Goal: Task Accomplishment & Management: Complete application form

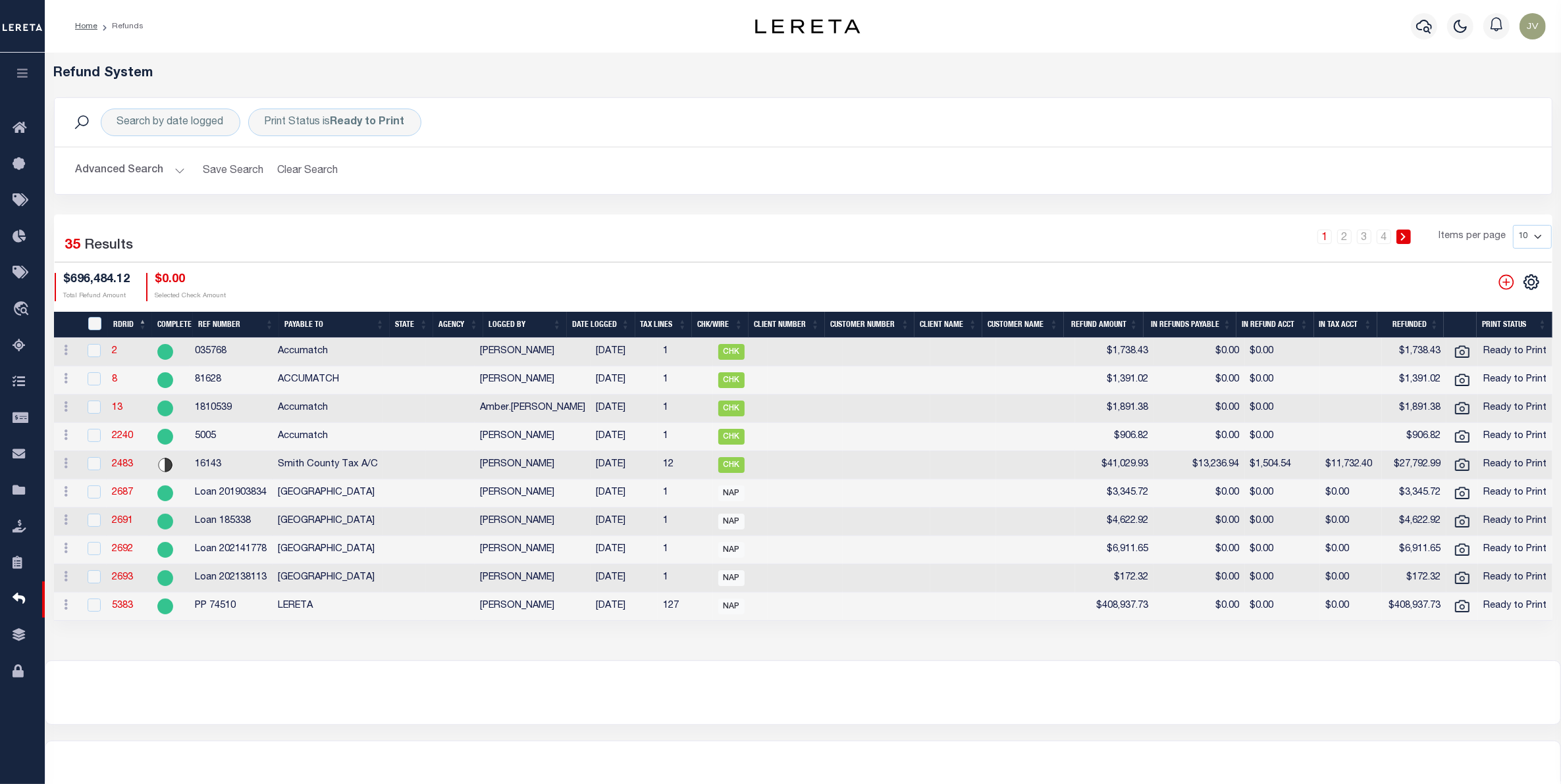
drag, startPoint x: 149, startPoint y: 161, endPoint x: 150, endPoint y: 170, distance: 9.1
click at [149, 161] on button "Advanced Search" at bounding box center [130, 170] width 109 height 26
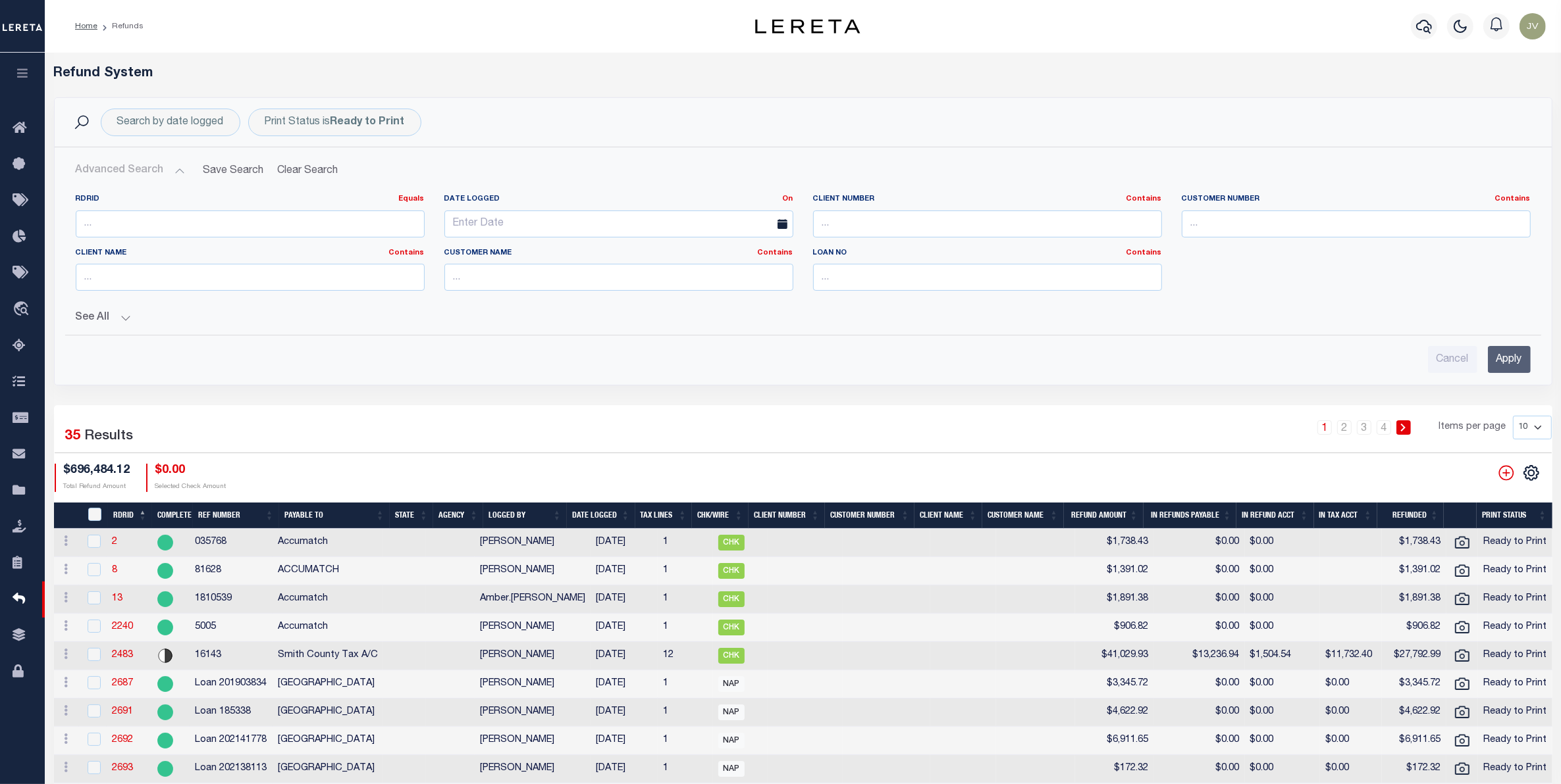
click at [192, 209] on div "RDRID Equals Equals Is Not Equal To Is Greater Than Is Less Than" at bounding box center [250, 216] width 349 height 43
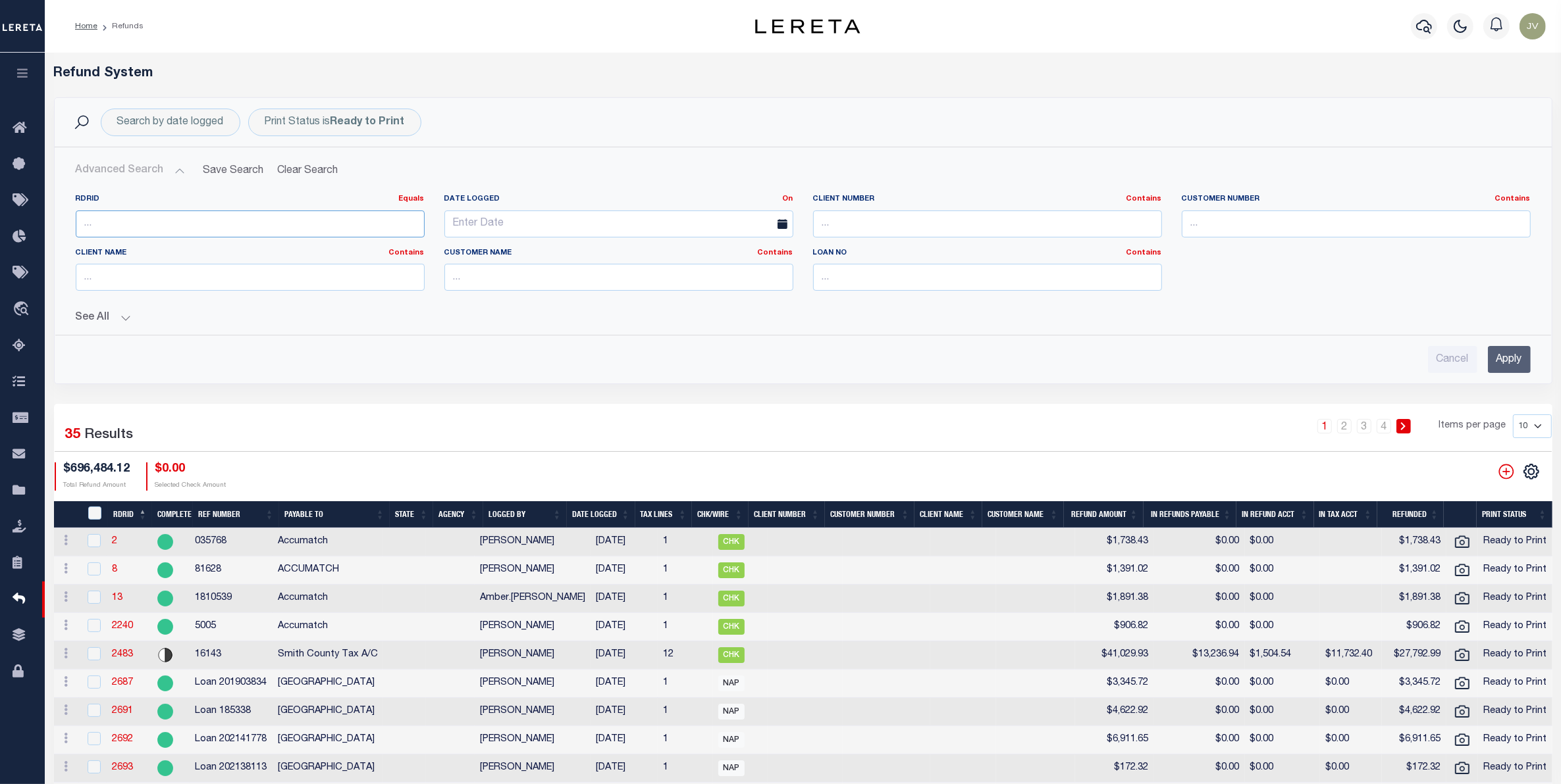
click at [208, 222] on input "number" at bounding box center [250, 224] width 349 height 27
type input "7321"
click at [1521, 353] on input "Apply" at bounding box center [1508, 359] width 43 height 27
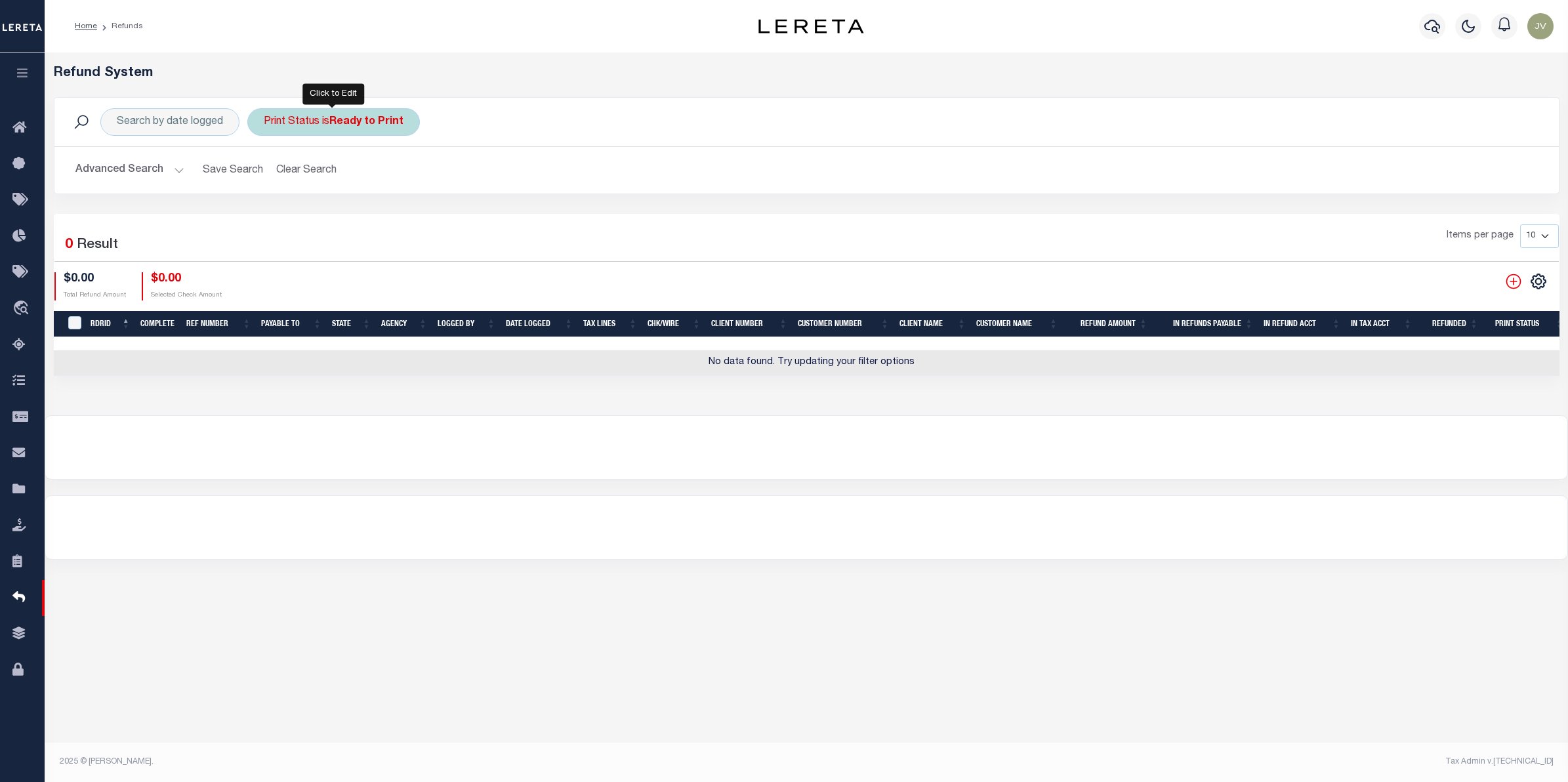
click at [328, 130] on div "Print Status is Ready to Print" at bounding box center [333, 122] width 172 height 28
click at [447, 182] on select "--ALL-- Ready to Write Ready to Print Printed" at bounding box center [361, 186] width 193 height 25
select select "Printed"
click at [264, 175] on select "--ALL-- Ready to Write Ready to Print Printed" at bounding box center [361, 186] width 193 height 25
click at [441, 207] on input "Apply" at bounding box center [438, 215] width 39 height 22
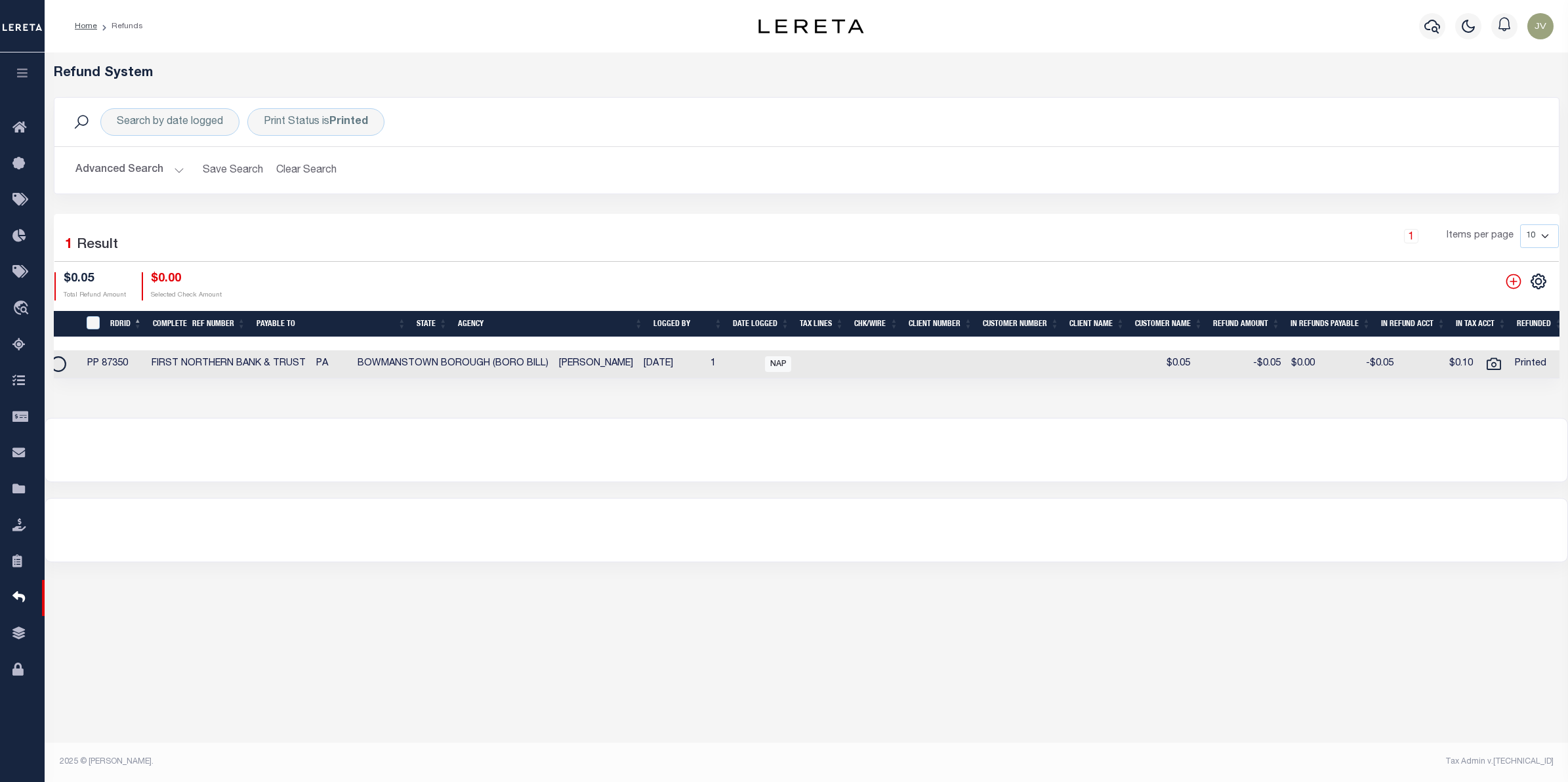
scroll to position [0, 105]
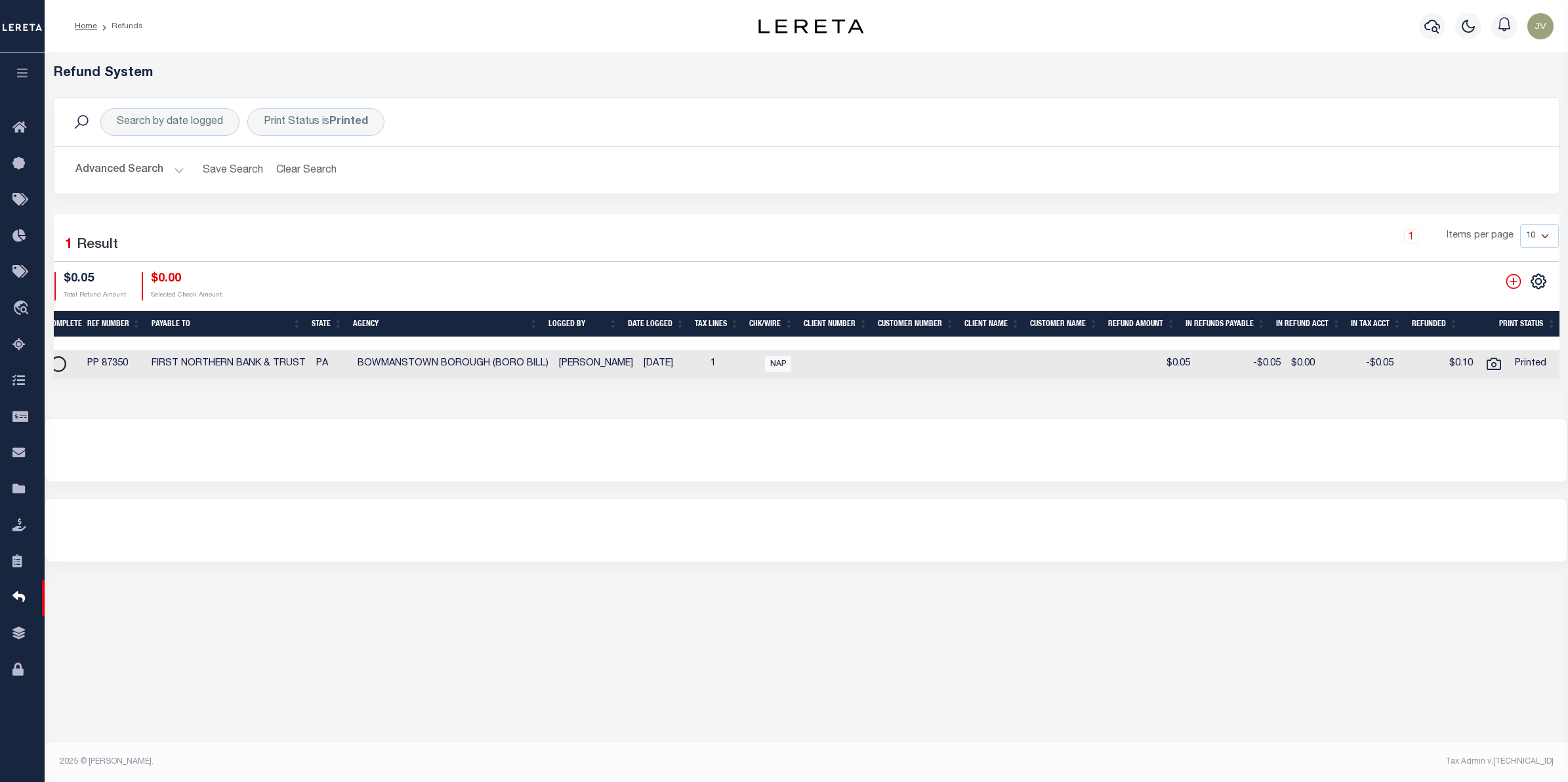
drag, startPoint x: 1079, startPoint y: 386, endPoint x: 857, endPoint y: 395, distance: 222.2
click at [857, 395] on div "Refund System Search by date logged Print Status is Printed Search Advanced Sea…" at bounding box center [806, 235] width 1523 height 366
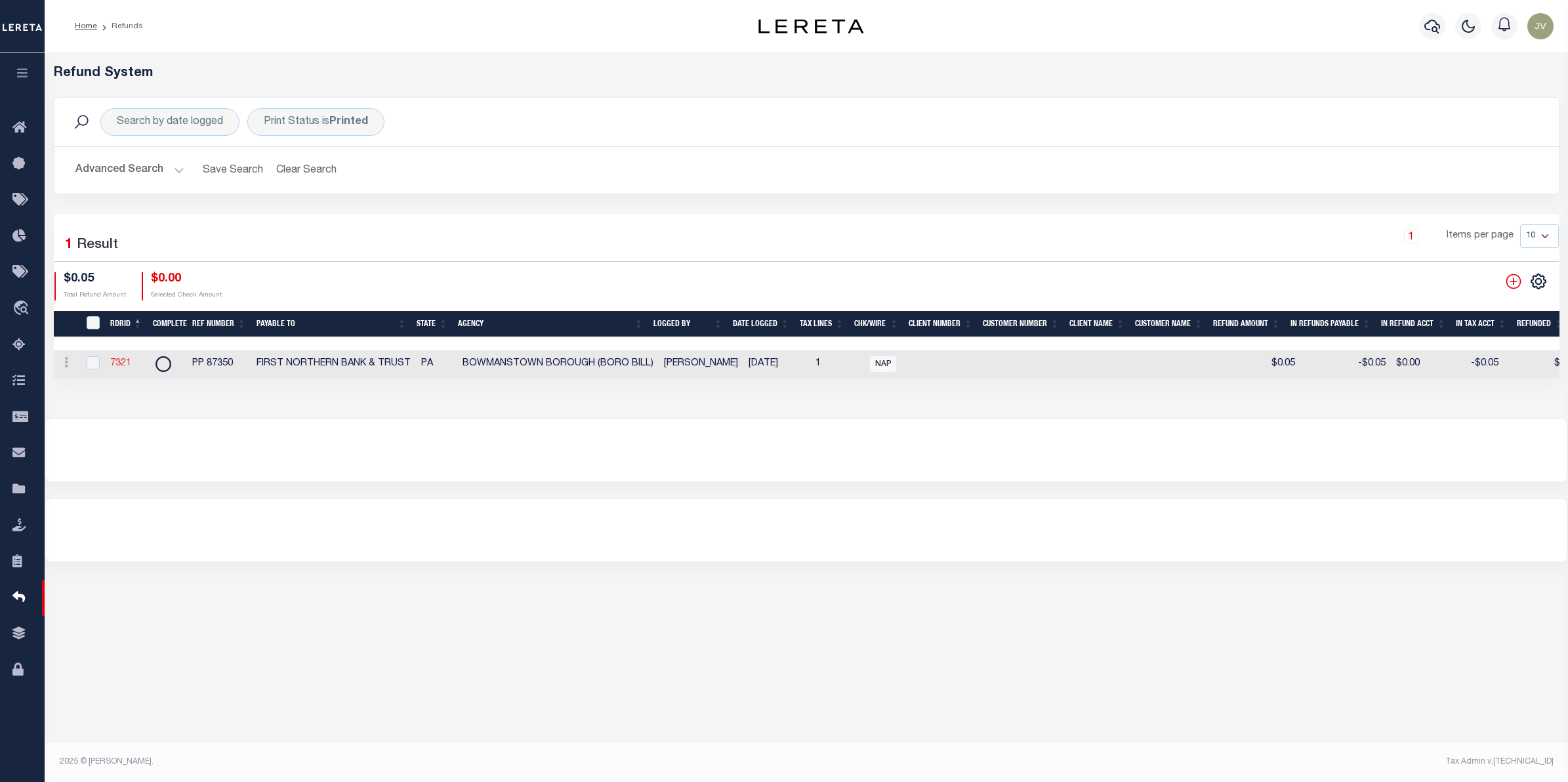
click at [121, 362] on link "7321" at bounding box center [120, 364] width 21 height 9
checkbox input "true"
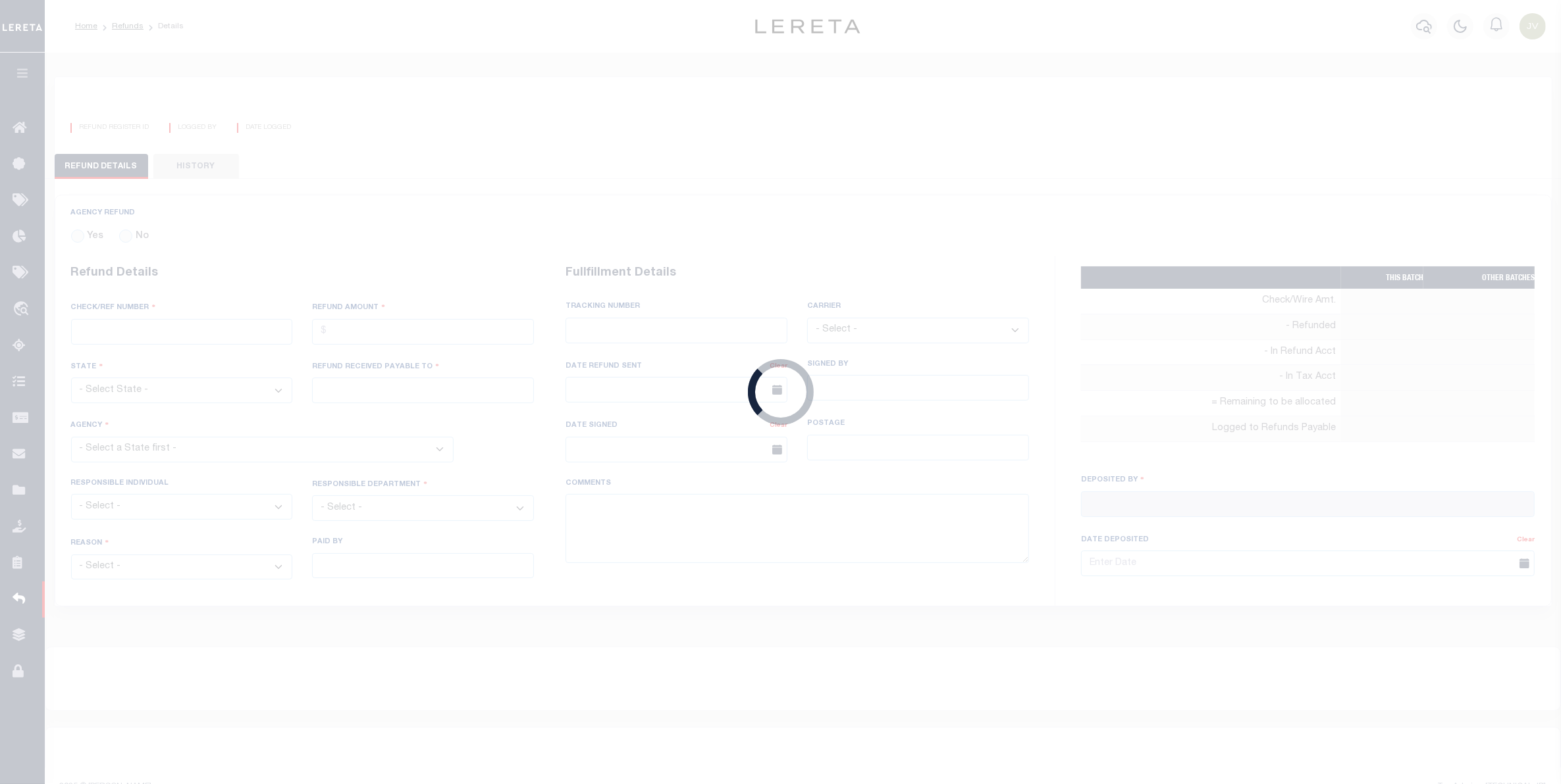
radio input "true"
type input "PP 87350"
type input "$0.05"
select select "PA"
type input "FIRST NORTHERN BANK & TRUST"
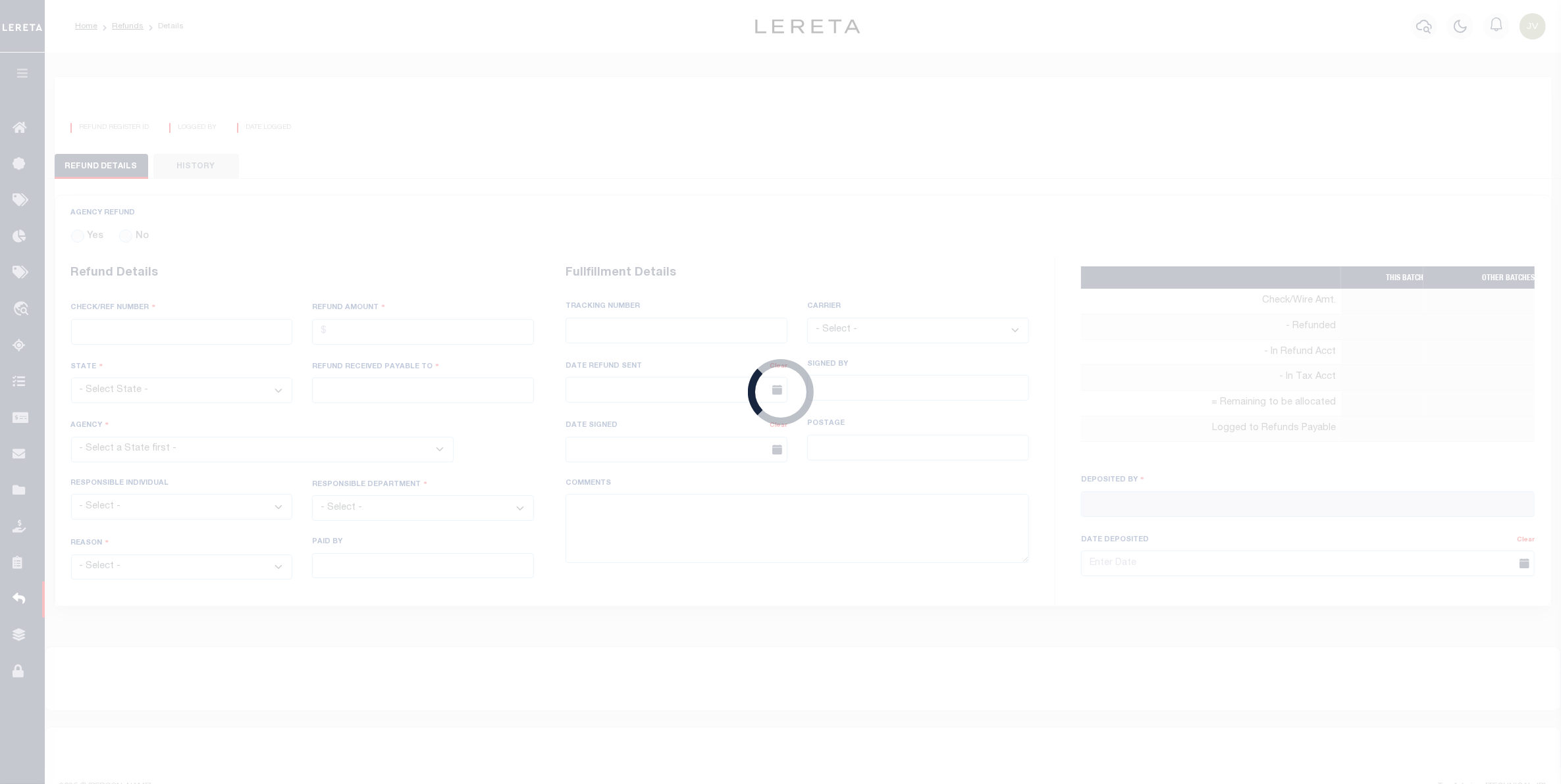
select select
select select "[PERSON_NAME]"
select select "OTH"
select select "OVP"
type input "884935982730"
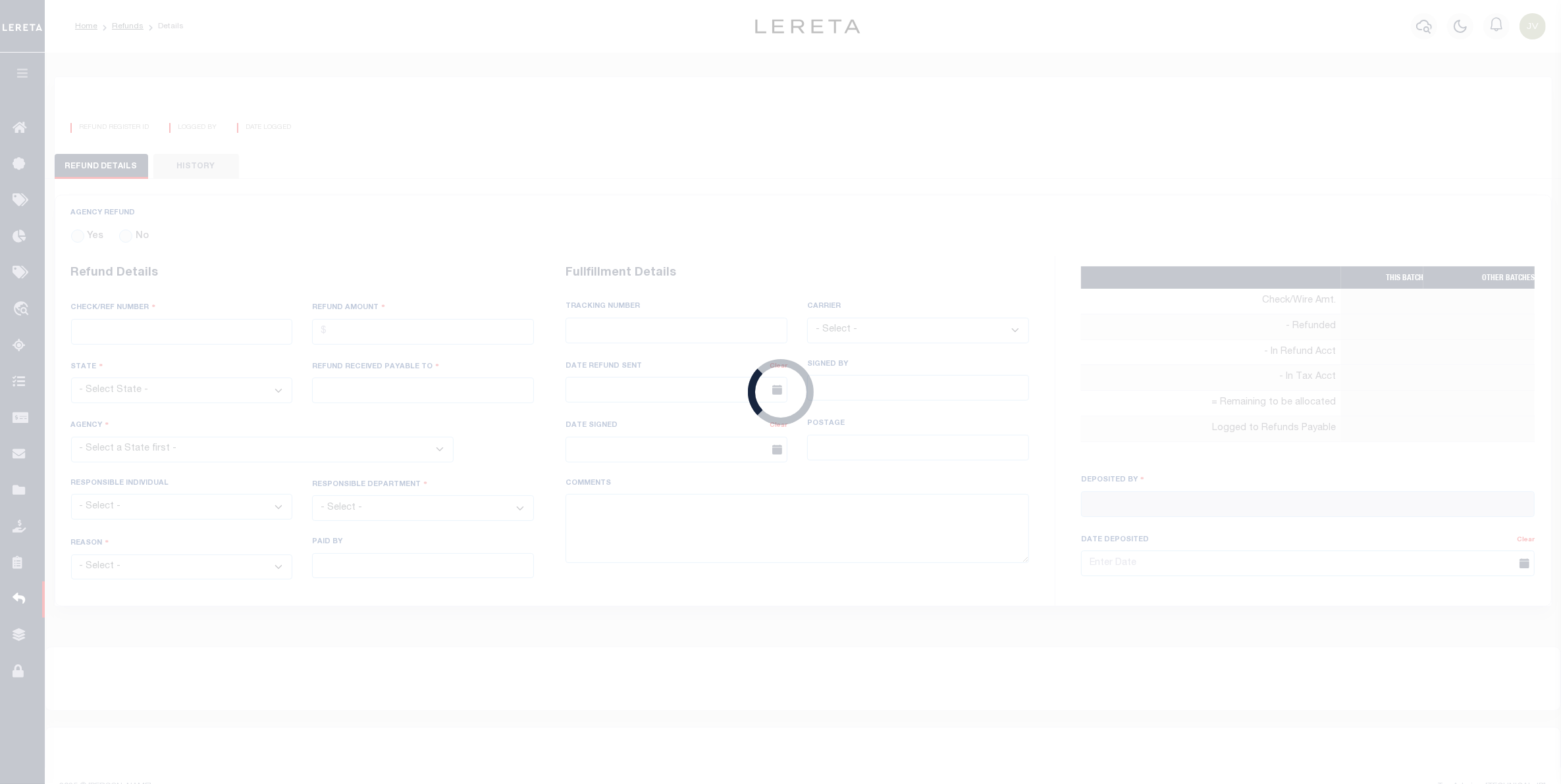
select select "FDX"
type input "[DATE]"
type textarea "THIS IS FROM THE RFR REPORT"
type input "[PERSON_NAME]"
type input "[DATE]"
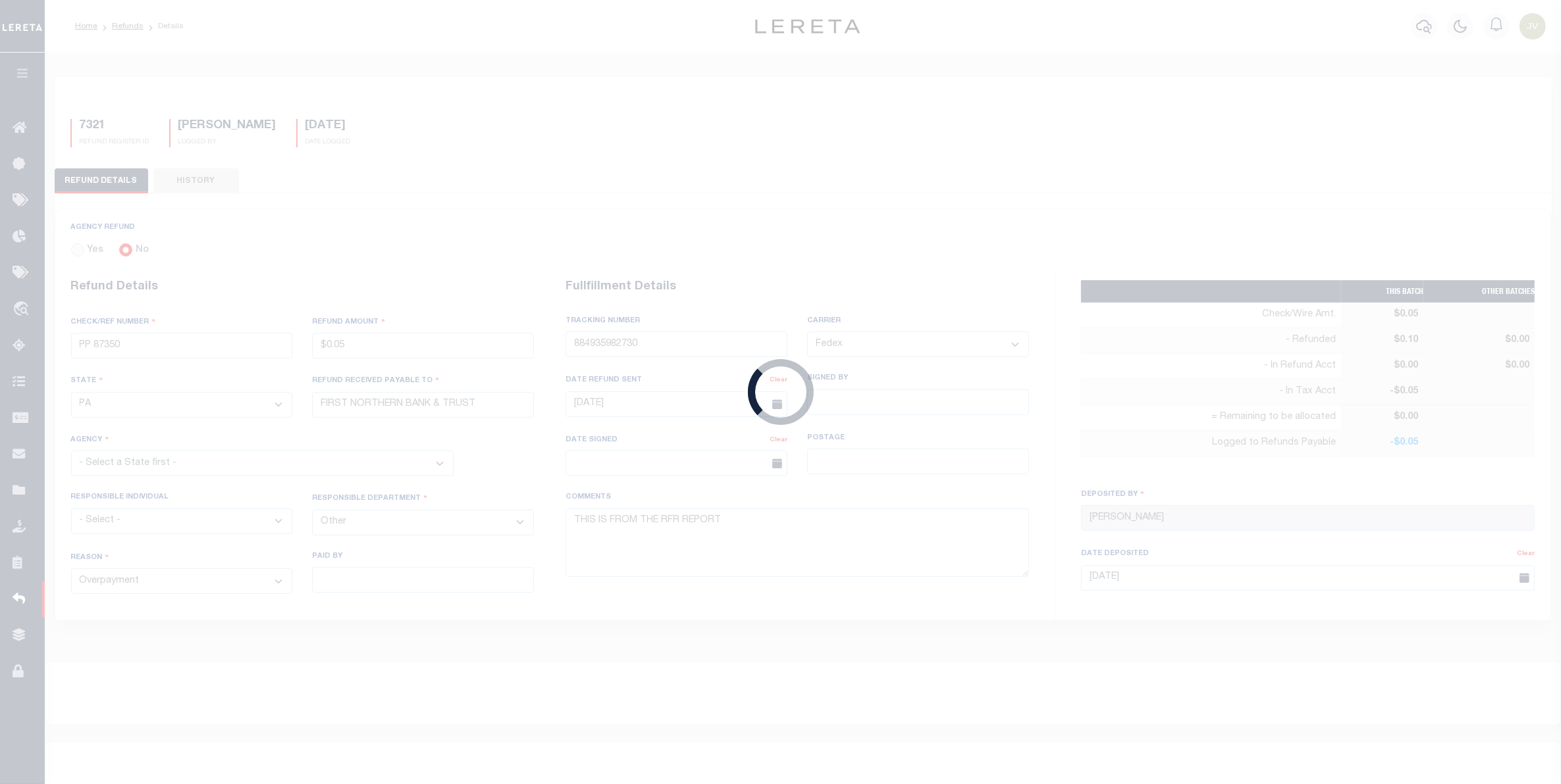
select select "4202503005"
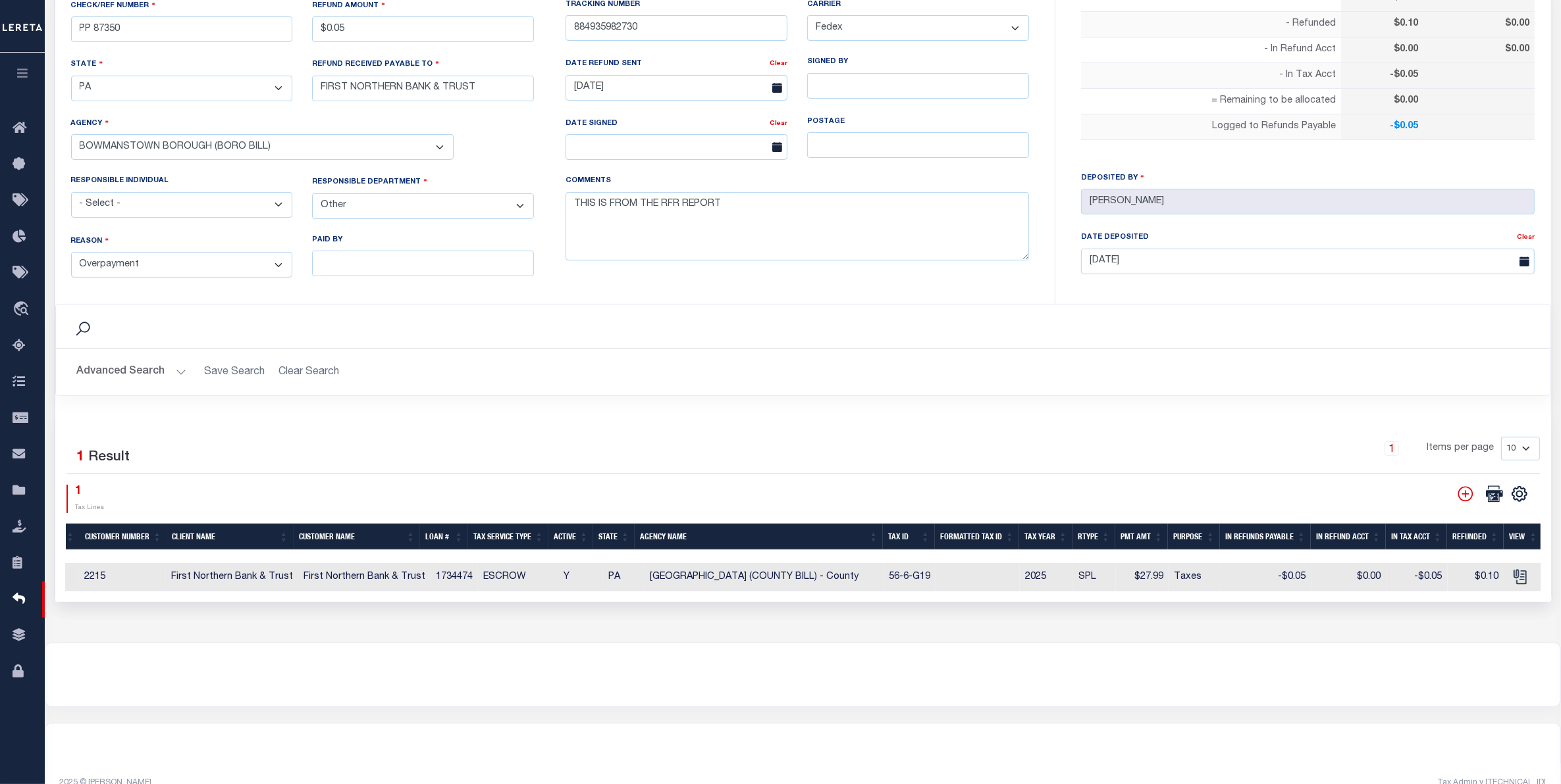
scroll to position [343, 0]
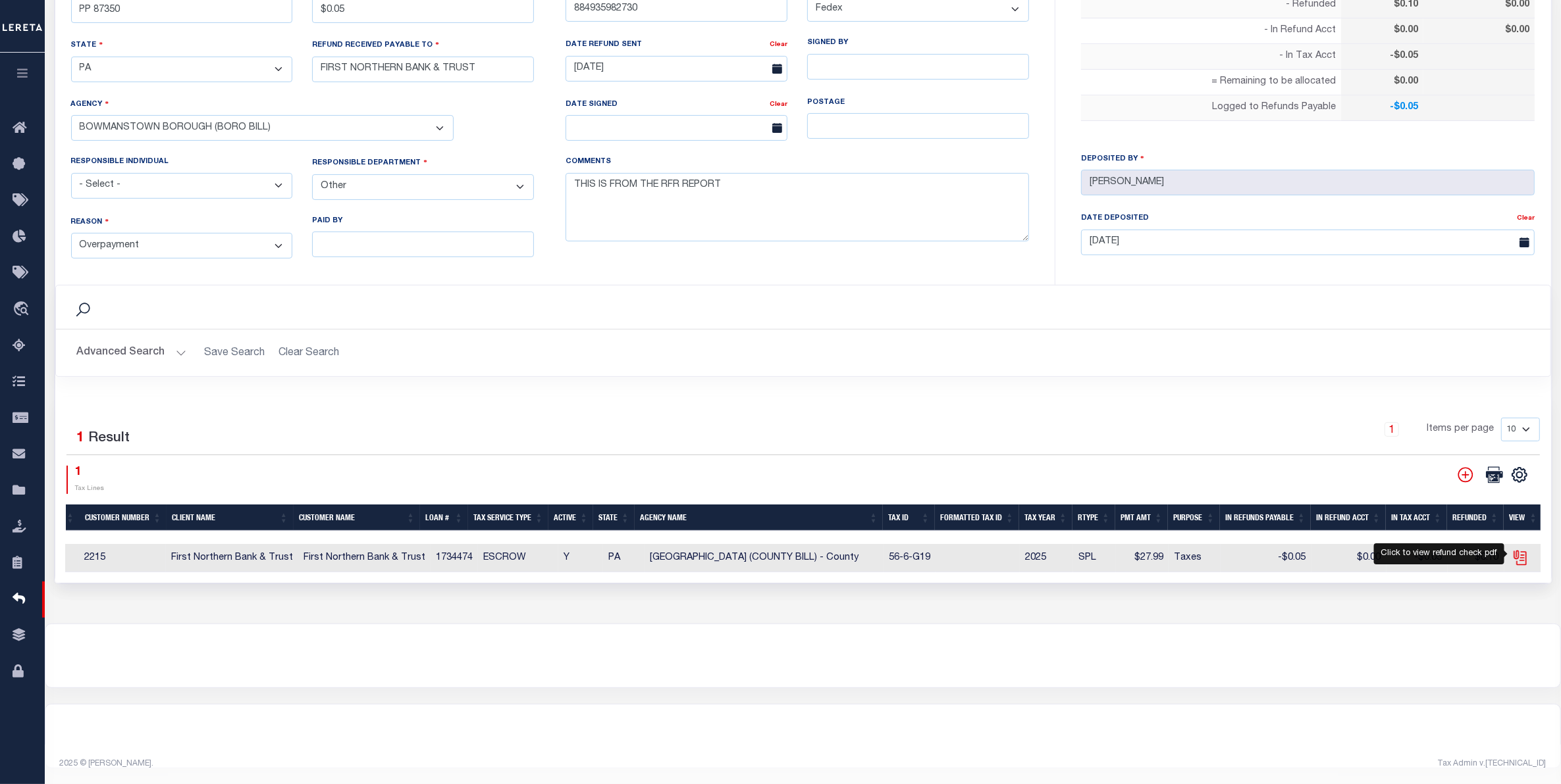
click at [1519, 552] on icon "" at bounding box center [1520, 558] width 17 height 17
checkbox input "true"
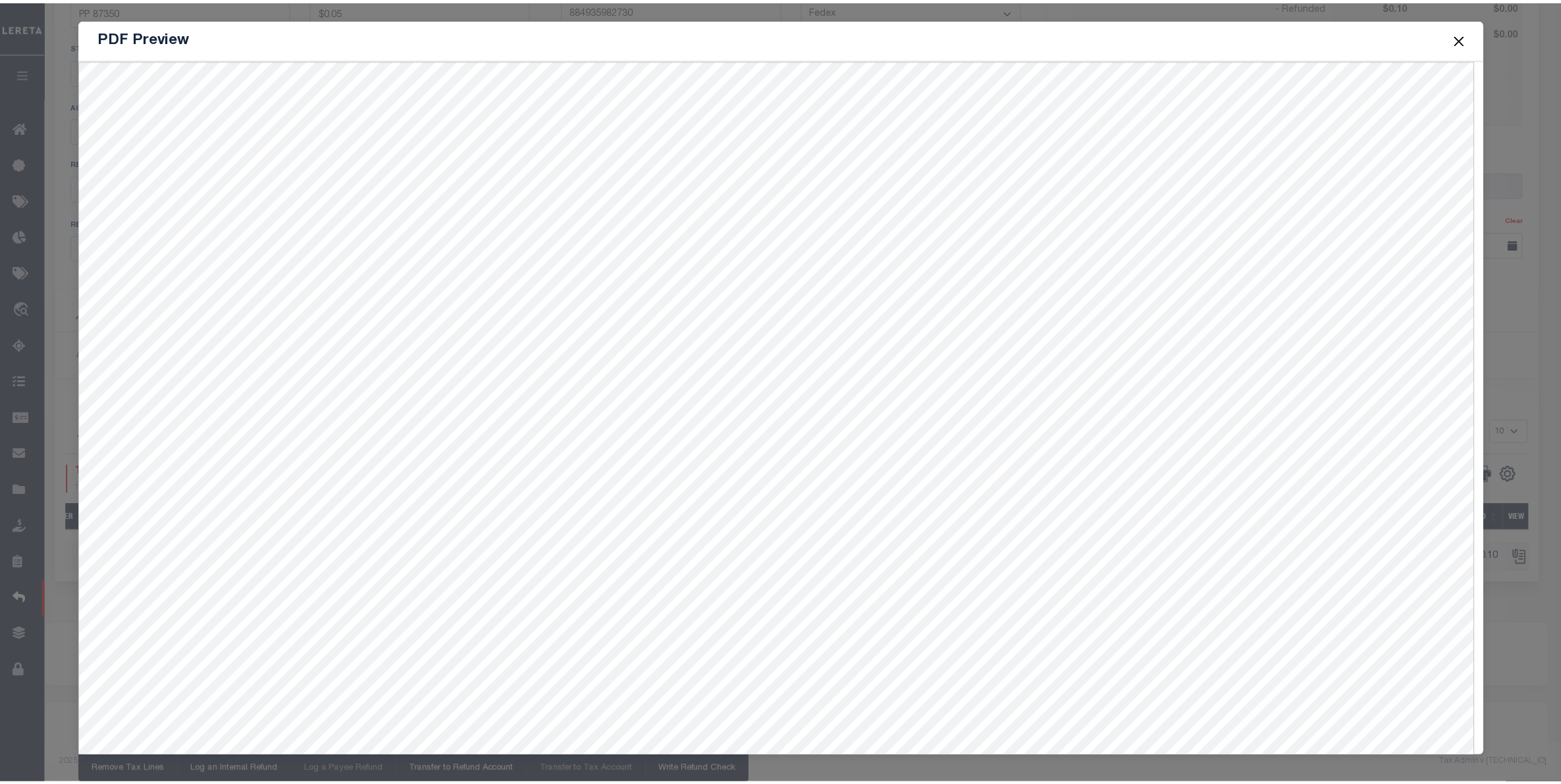
scroll to position [57, 0]
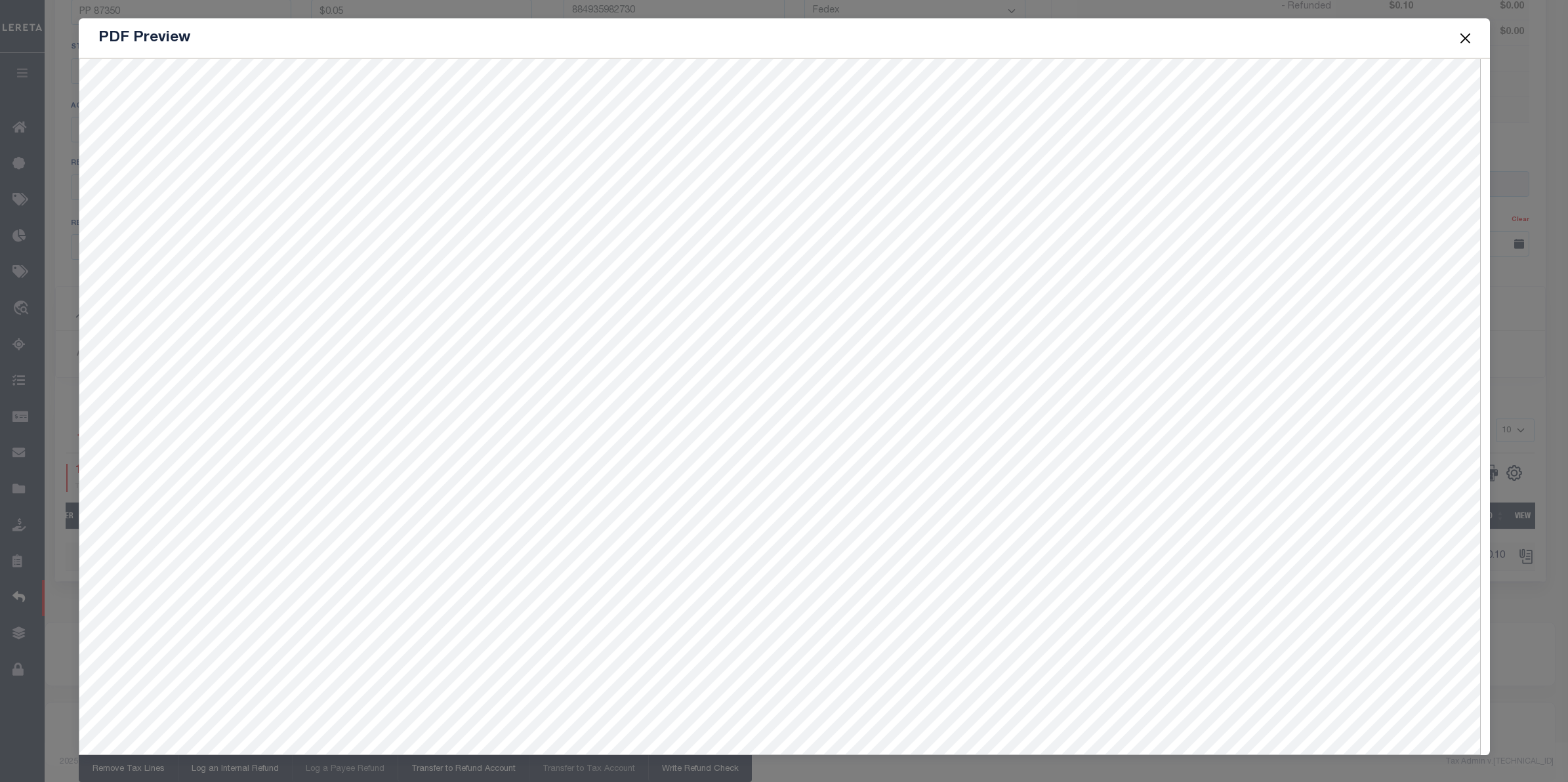
click at [1461, 34] on button "Close" at bounding box center [1464, 38] width 17 height 17
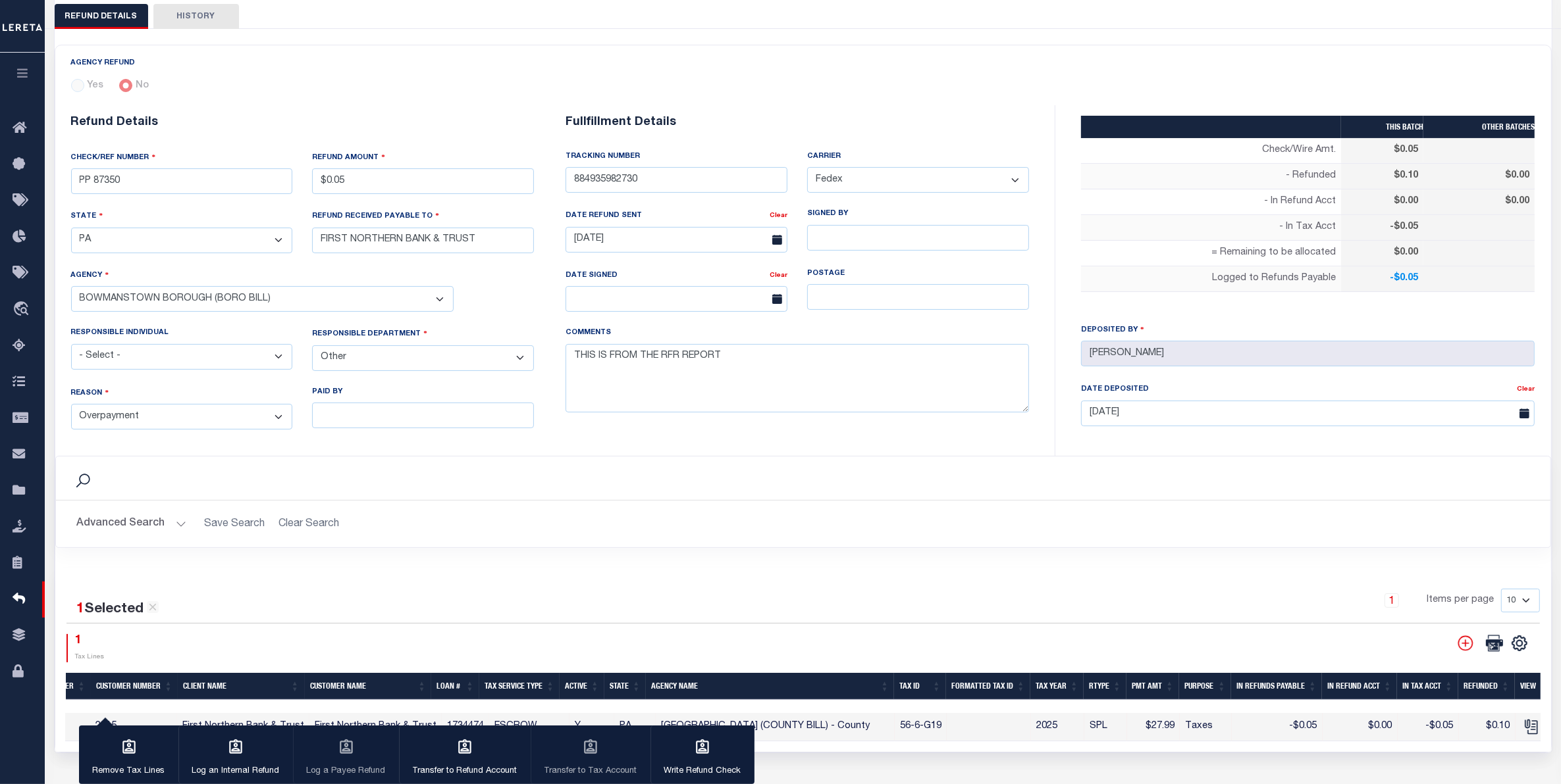
scroll to position [0, 0]
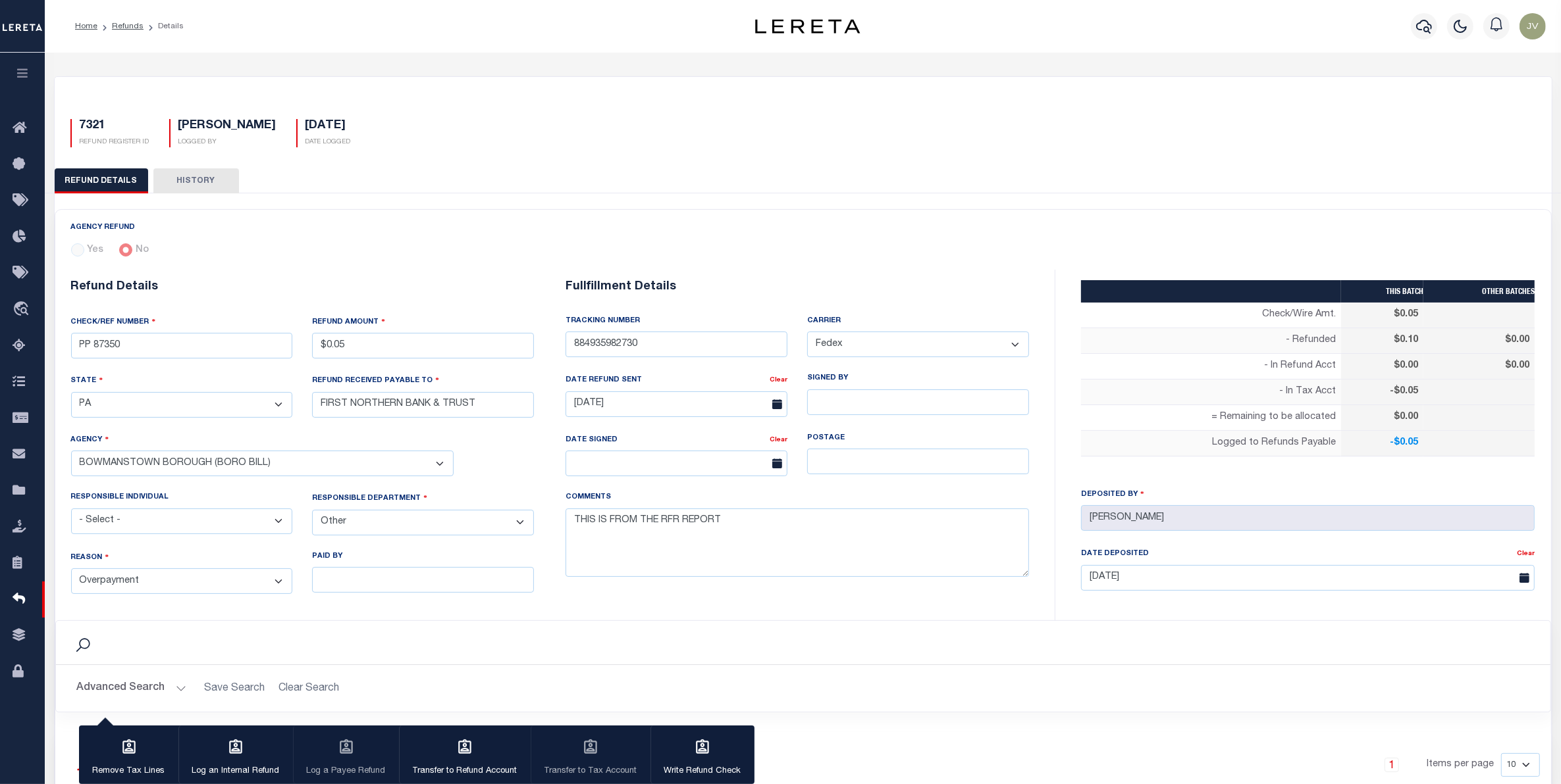
click at [202, 179] on button "HISTORY" at bounding box center [196, 181] width 85 height 25
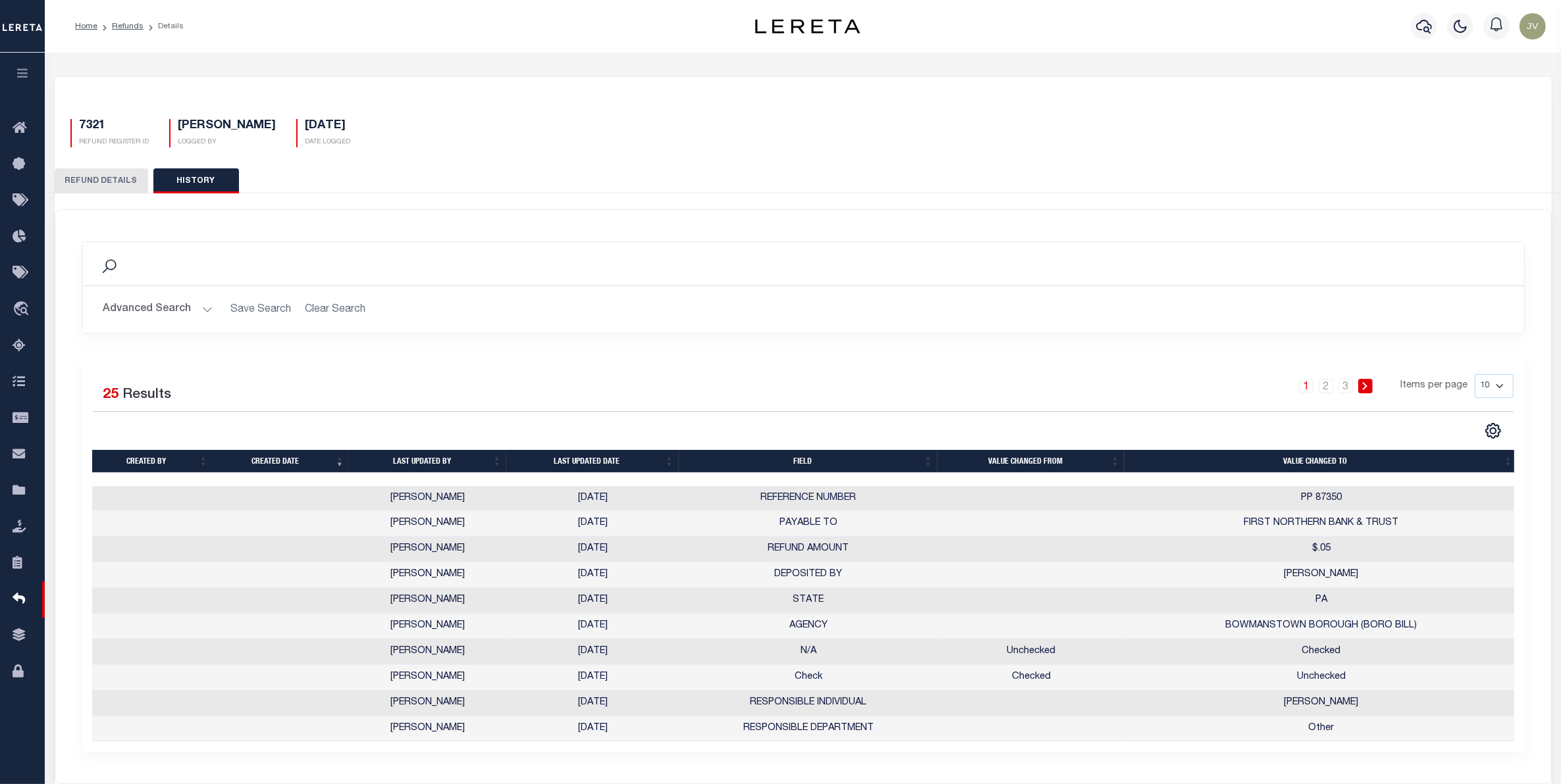
scroll to position [0, 2]
drag, startPoint x: 385, startPoint y: 550, endPoint x: 1384, endPoint y: 535, distance: 999.1
click at [1384, 537] on tr "[PERSON_NAME] [DATE] REFUND AMOUNT $.05" at bounding box center [802, 549] width 1425 height 26
drag, startPoint x: 756, startPoint y: 751, endPoint x: 826, endPoint y: 751, distance: 70.0
click at [826, 751] on div "Selected 25 Results 1 2 3 Items per page 10 25 50 100" at bounding box center [803, 552] width 1443 height 399
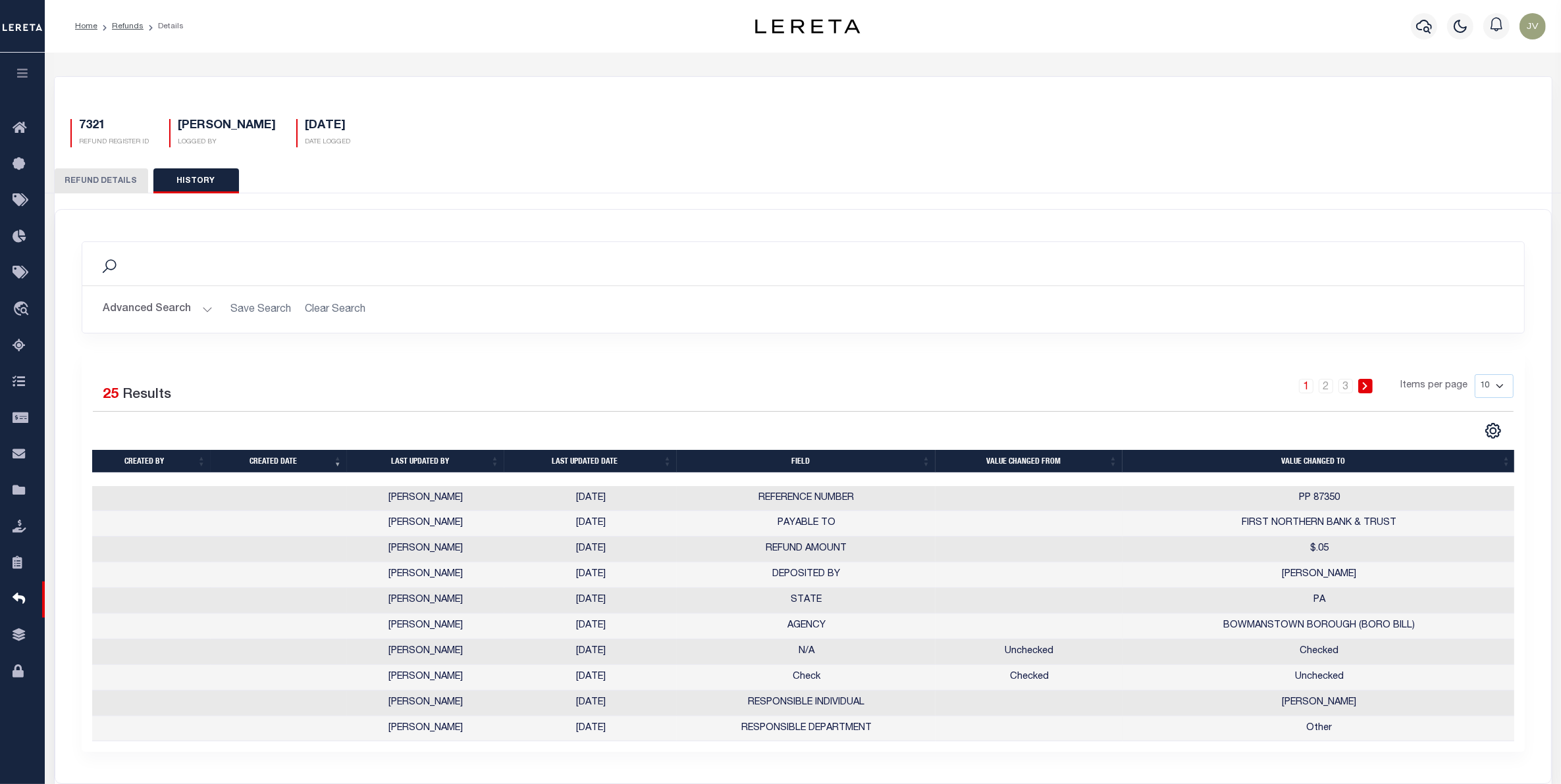
drag, startPoint x: 94, startPoint y: 173, endPoint x: 1183, endPoint y: 354, distance: 1103.9
click at [94, 174] on button "REFUND DETAILS" at bounding box center [101, 181] width 94 height 25
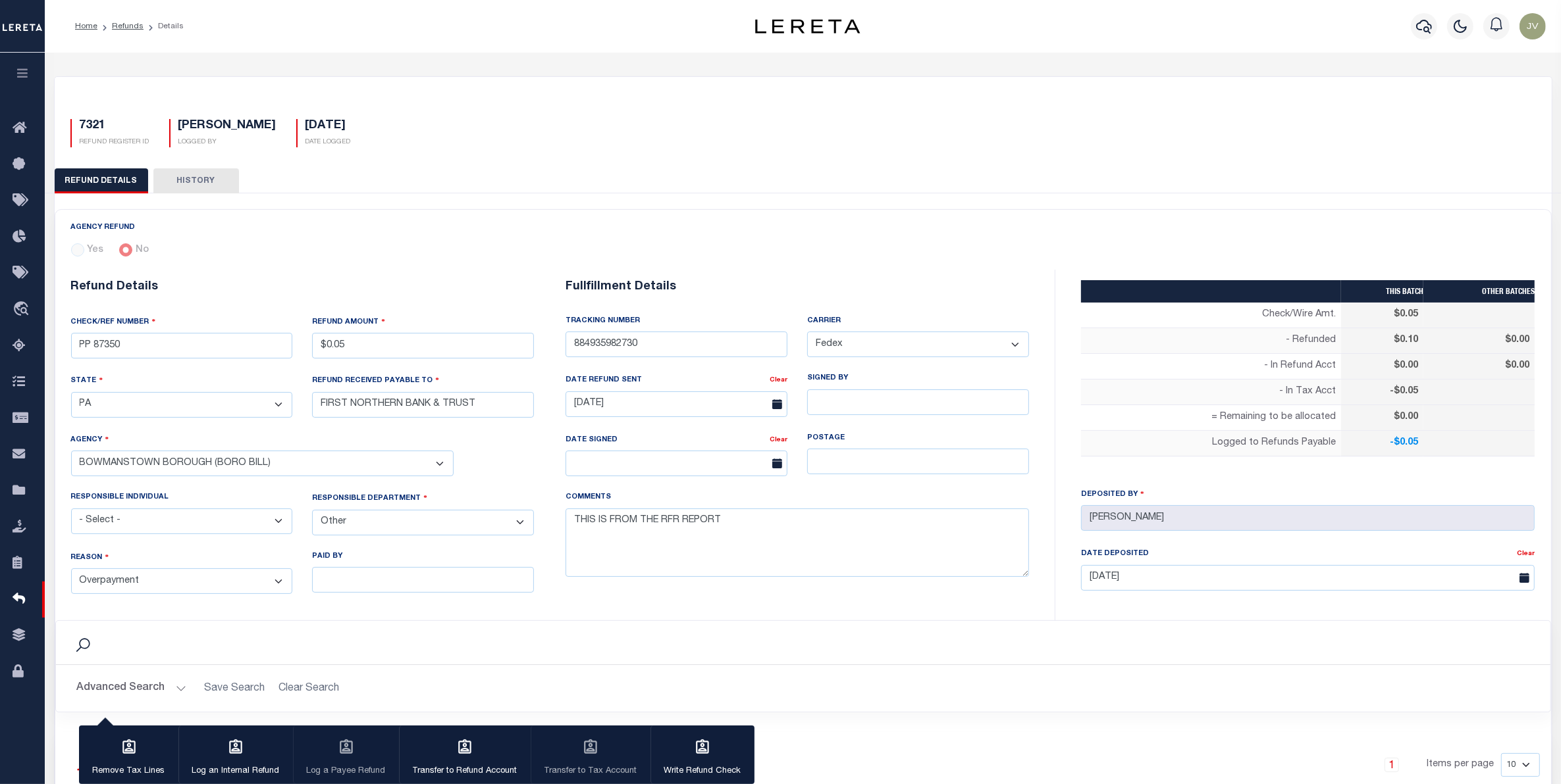
scroll to position [82, 0]
